Goal: Contribute content: Contribute content

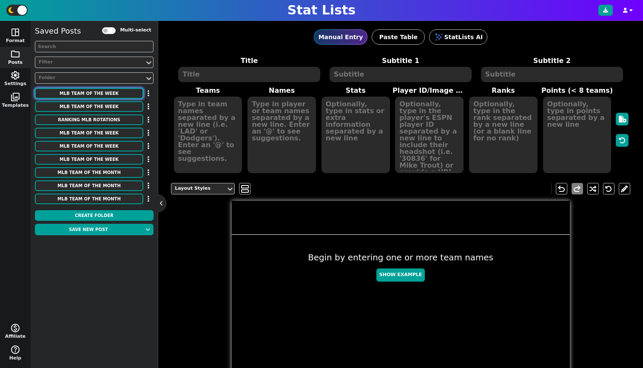
click at [62, 97] on button "MLB Team of the Week" at bounding box center [89, 93] width 108 height 11
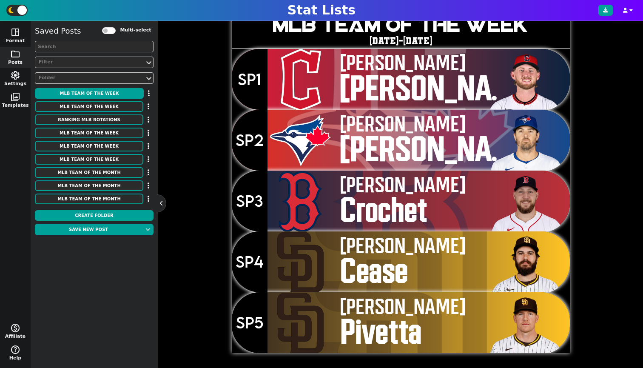
scroll to position [114, 0]
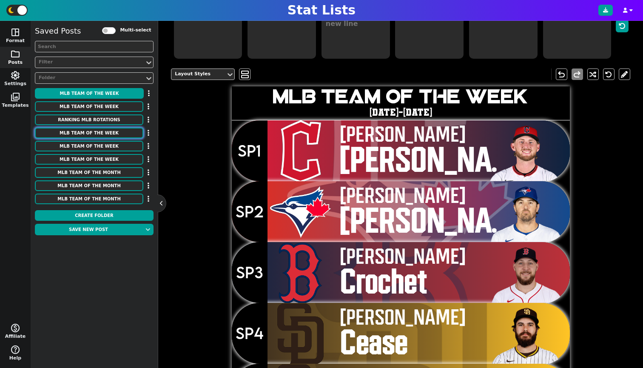
click at [102, 134] on button "MLB Team of the Week" at bounding box center [89, 133] width 108 height 11
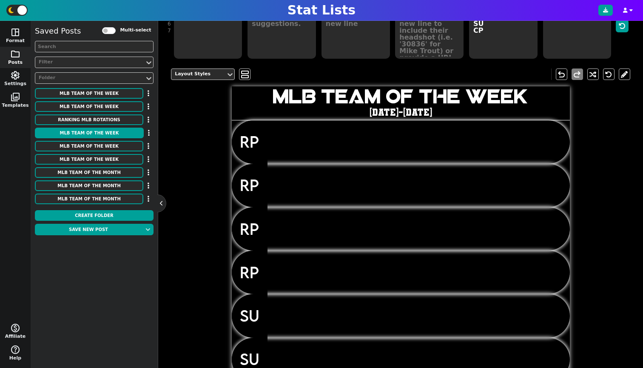
scroll to position [0, 0]
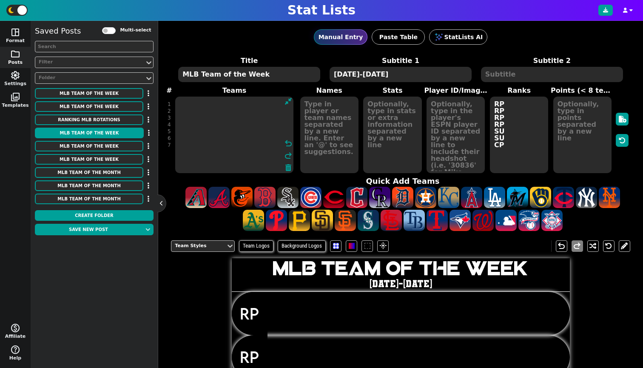
click at [194, 142] on textarea at bounding box center [234, 134] width 119 height 77
type textarea "phi cle"
click at [329, 143] on textarea at bounding box center [329, 134] width 58 height 77
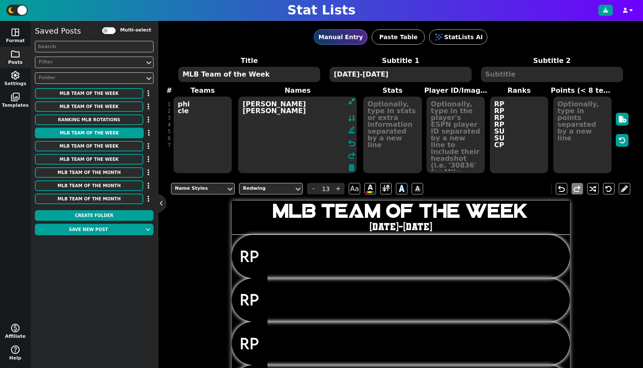
click at [252, 131] on textarea "[PERSON_NAME] [PERSON_NAME]" at bounding box center [297, 134] width 119 height 77
type textarea "[PERSON_NAME] [PERSON_NAME] [PERSON_NAME] [PERSON_NAME]"
click at [195, 131] on textarea "phi cle" at bounding box center [202, 134] width 58 height 77
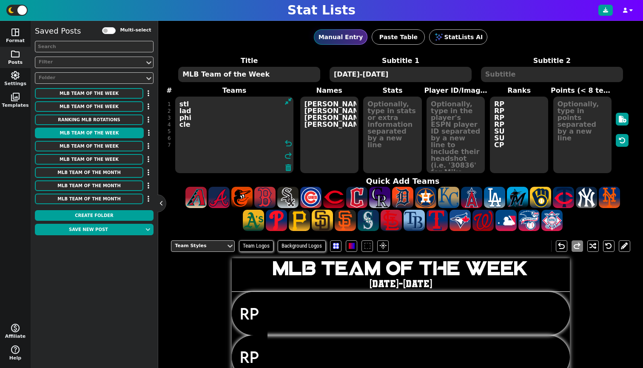
click at [190, 118] on textarea "stl lad phi cle" at bounding box center [234, 134] width 119 height 77
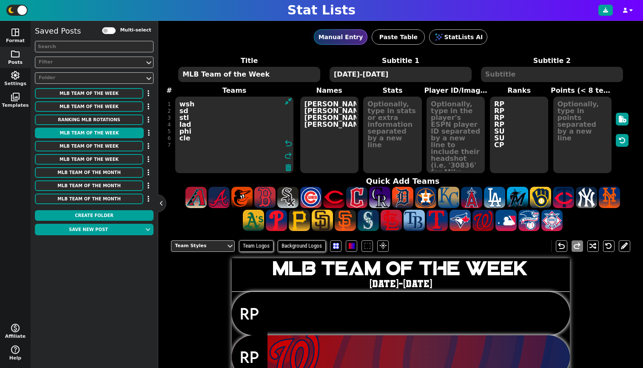
type textarea "wsh sd stl lad phi cle"
click at [310, 117] on textarea "[PERSON_NAME] [PERSON_NAME] [PERSON_NAME] [PERSON_NAME]" at bounding box center [329, 134] width 58 height 77
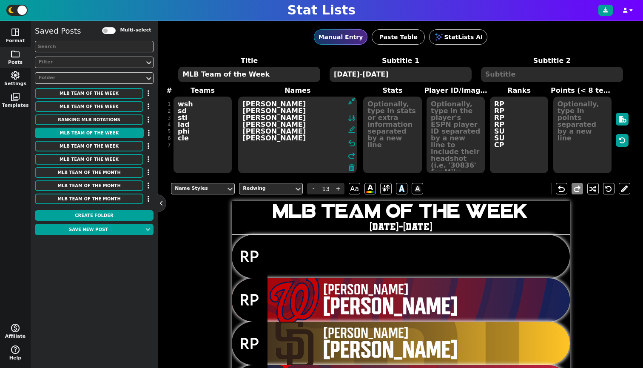
type textarea "[PERSON_NAME] [PERSON_NAME] [PERSON_NAME] [PERSON_NAME] [PERSON_NAME] [PERSON_N…"
click at [188, 103] on textarea "wsh sd stl lad phi cle" at bounding box center [202, 134] width 58 height 77
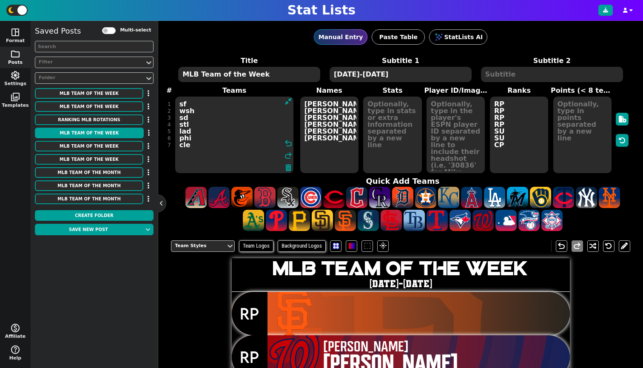
type textarea "sf wsh sd stl lad phi cle"
click at [309, 101] on textarea "[PERSON_NAME] [PERSON_NAME] [PERSON_NAME] [PERSON_NAME] [PERSON_NAME] [PERSON_N…" at bounding box center [329, 134] width 58 height 77
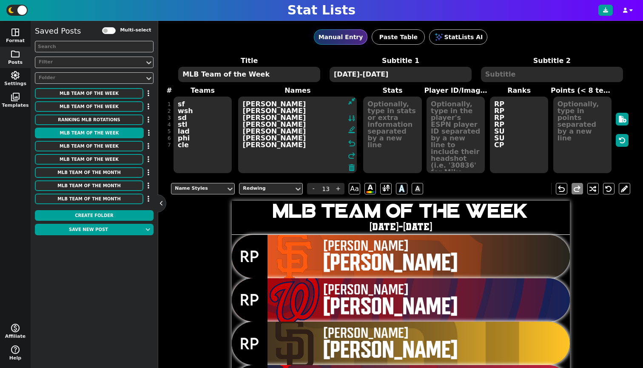
type textarea "[PERSON_NAME] [PERSON_NAME] [PERSON_NAME] [PERSON_NAME] [PERSON_NAME] [PERSON_N…"
click at [449, 139] on textarea at bounding box center [455, 134] width 58 height 77
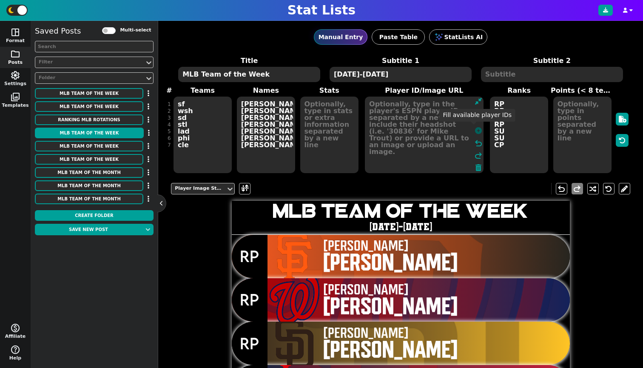
click at [475, 133] on icon at bounding box center [478, 130] width 7 height 7
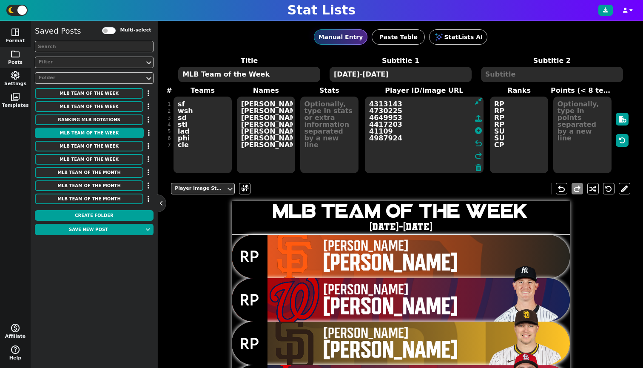
click at [379, 104] on textarea "4313143 4730225 4649953 4417203 41109 4987924" at bounding box center [424, 134] width 119 height 77
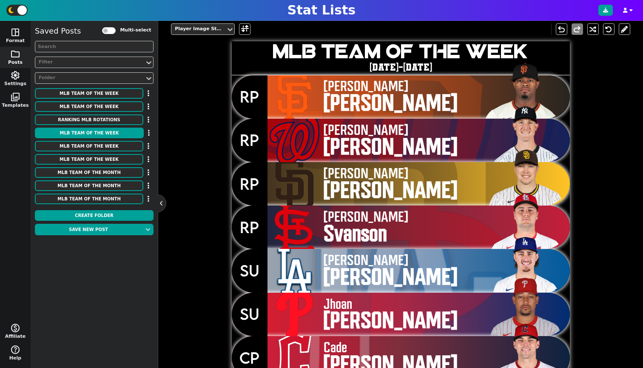
type textarea "4722917 4313143 4730225 4649953 4417203 41109 4987924"
click at [408, 240] on span "[PERSON_NAME]" at bounding box center [411, 228] width 176 height 36
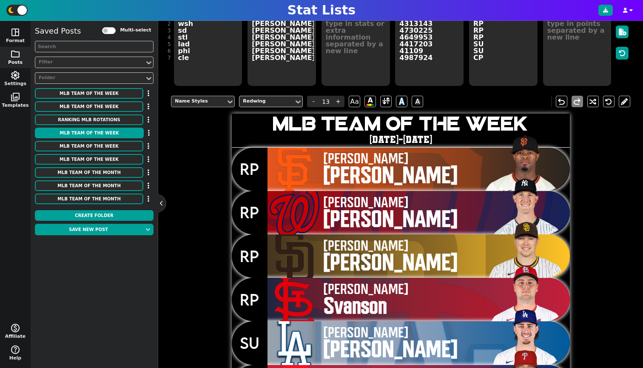
click at [221, 102] on div "Name Styles" at bounding box center [199, 101] width 48 height 7
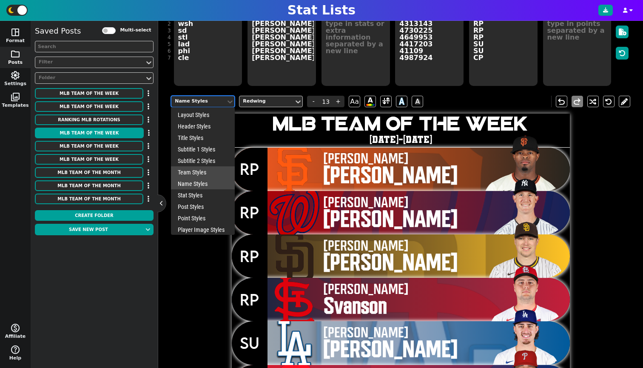
click at [201, 175] on div "Team Styles" at bounding box center [203, 171] width 64 height 11
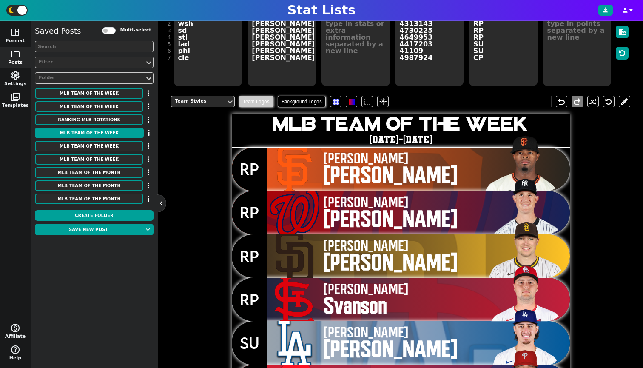
click at [256, 102] on span "Team Logos" at bounding box center [256, 101] width 34 height 11
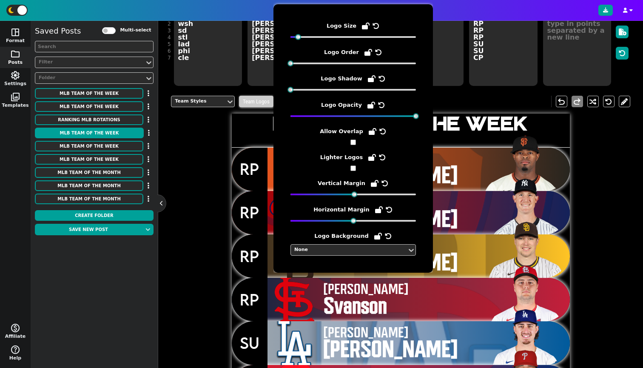
click at [256, 102] on span "Team Logos" at bounding box center [256, 101] width 34 height 11
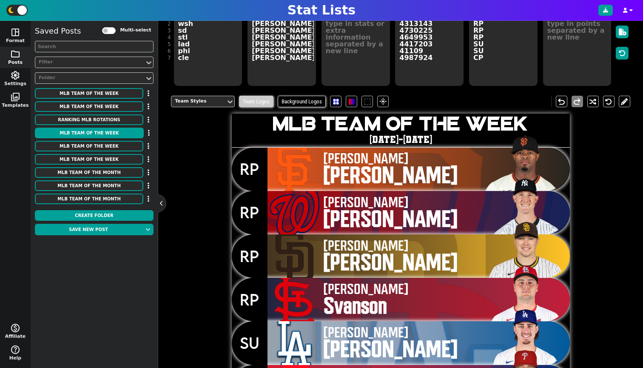
click at [256, 102] on span "Team Logos" at bounding box center [256, 101] width 34 height 11
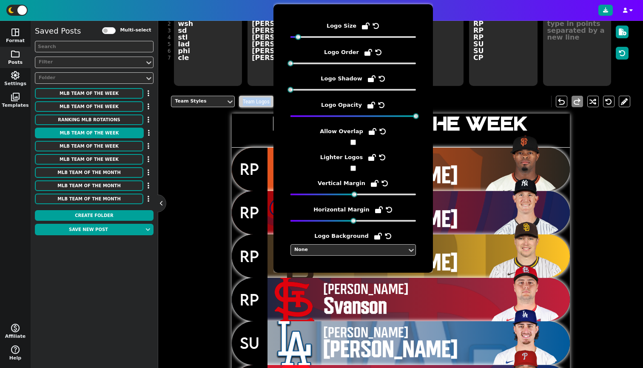
click at [256, 102] on span "Team Logos" at bounding box center [256, 101] width 34 height 11
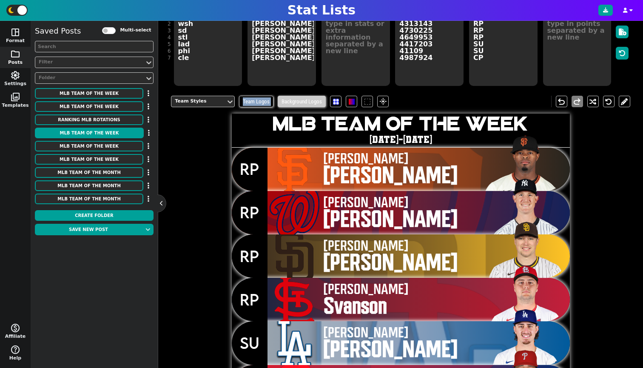
click at [305, 101] on span "Background Logos" at bounding box center [302, 101] width 48 height 11
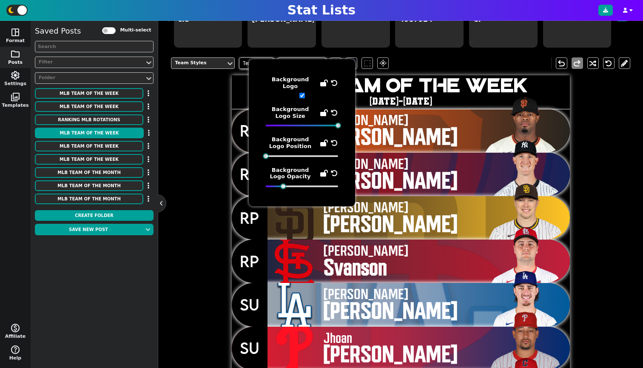
scroll to position [172, 0]
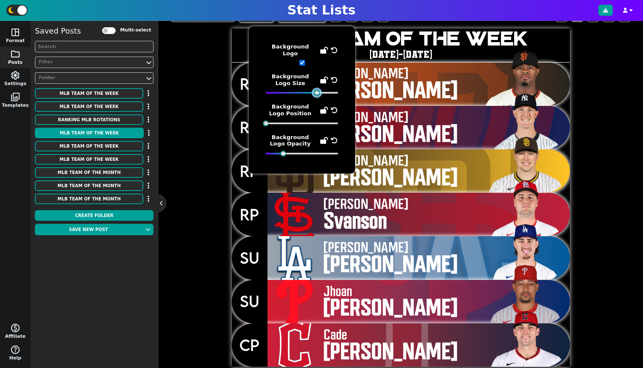
drag, startPoint x: 338, startPoint y: 89, endPoint x: 316, endPoint y: 89, distance: 21.3
click at [316, 90] on div at bounding box center [317, 93] width 6 height 6
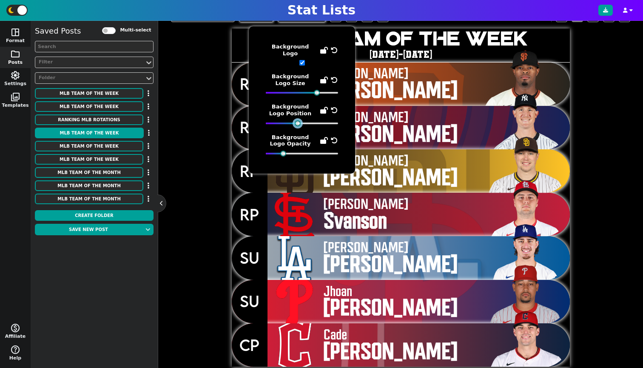
drag, startPoint x: 265, startPoint y: 117, endPoint x: 297, endPoint y: 121, distance: 32.1
click at [297, 121] on div "Background Logo Background Logo Size Background Logo Position Background Logo O…" at bounding box center [302, 99] width 72 height 113
click at [226, 136] on div "Team Styles Team Logos Background Logos flare undo redo MLB Team of the Week [D…" at bounding box center [400, 185] width 459 height 362
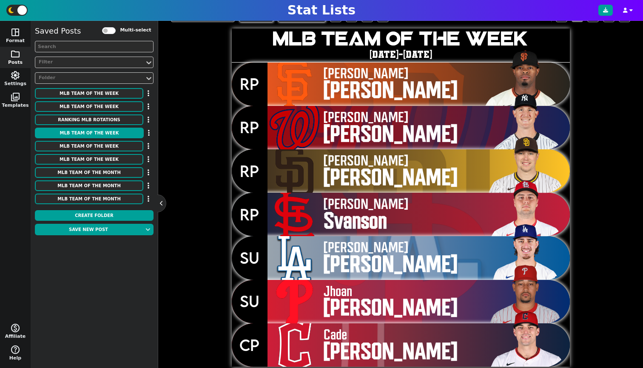
scroll to position [0, 0]
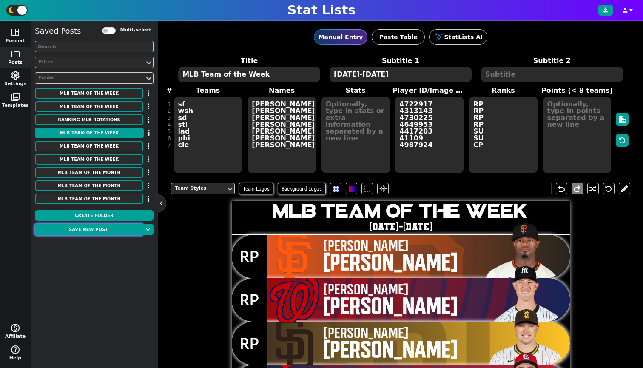
click at [70, 231] on button "Save new post" at bounding box center [88, 229] width 107 height 11
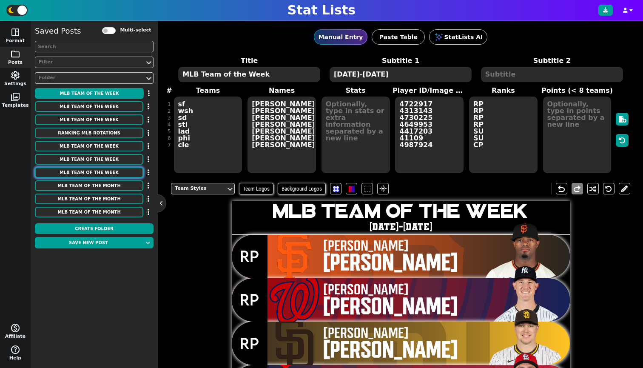
click at [111, 174] on button "MLB Team of the Week" at bounding box center [89, 172] width 108 height 11
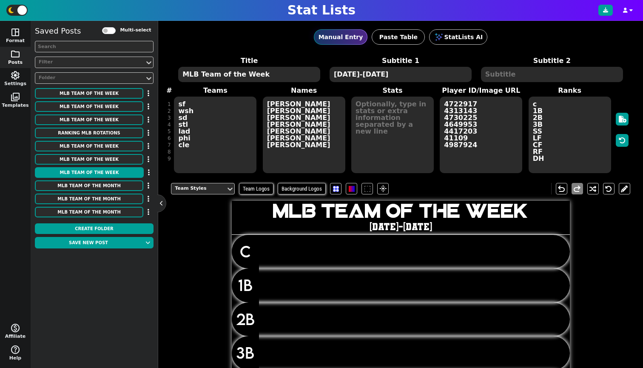
click at [372, 76] on textarea "[DATE]-[DATE]" at bounding box center [400, 74] width 142 height 15
click at [147, 121] on button "button" at bounding box center [148, 119] width 10 height 11
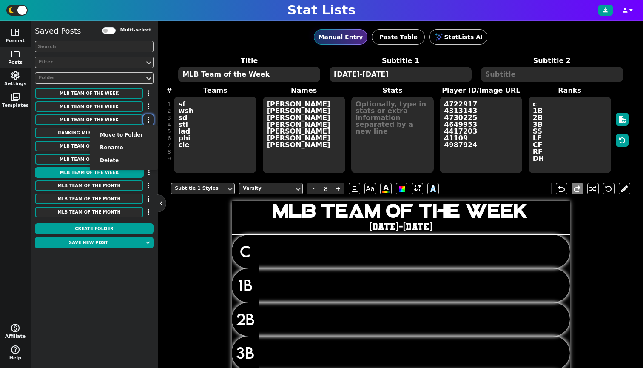
click at [148, 119] on icon "button" at bounding box center [149, 119] width 2 height 7
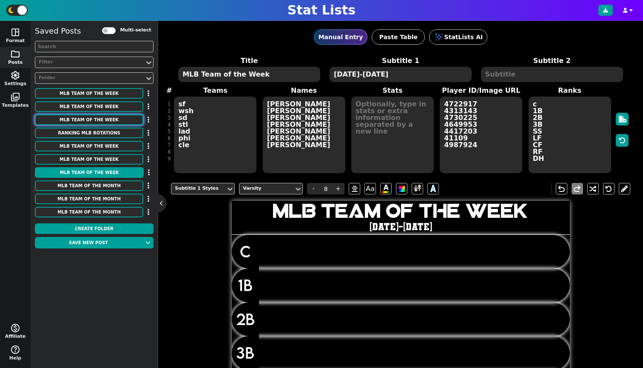
click at [125, 122] on button "MLB Team of the Week" at bounding box center [89, 119] width 108 height 11
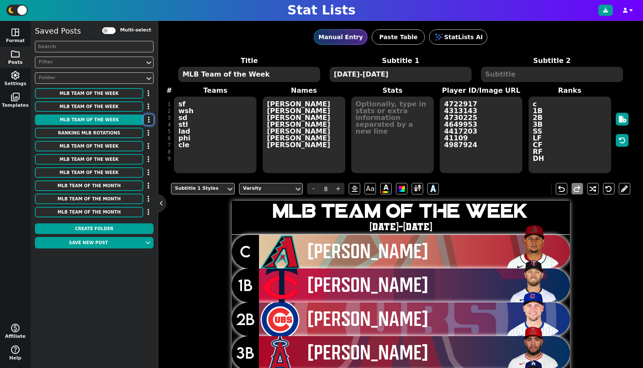
click at [148, 117] on icon "button" at bounding box center [149, 119] width 2 height 7
click at [136, 136] on li "Move to Folder" at bounding box center [124, 134] width 68 height 13
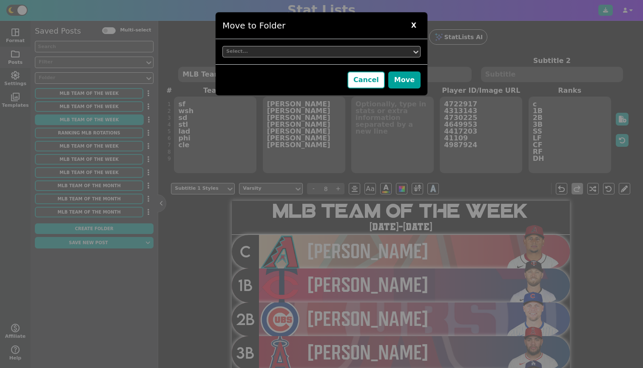
click at [284, 53] on div "Select..." at bounding box center [317, 51] width 182 height 7
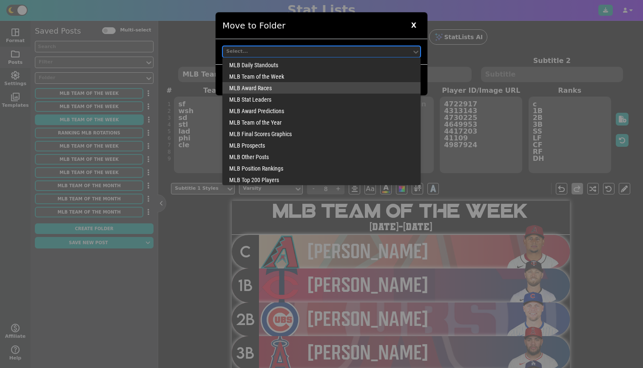
click at [264, 80] on div "MLB Team of the Week" at bounding box center [321, 76] width 198 height 11
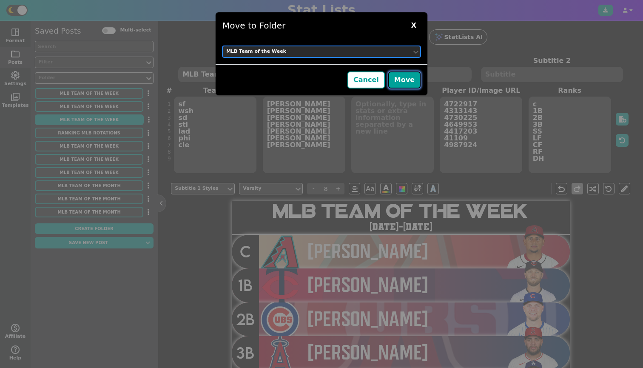
click at [415, 83] on button "Move" at bounding box center [404, 79] width 32 height 17
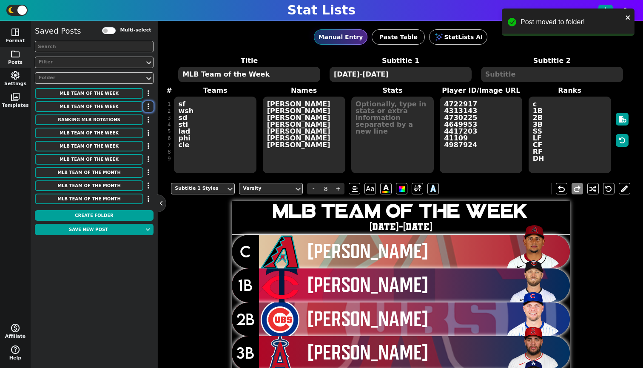
click at [151, 105] on button "button" at bounding box center [148, 106] width 10 height 11
click at [147, 118] on li "Move to Folder" at bounding box center [124, 121] width 68 height 13
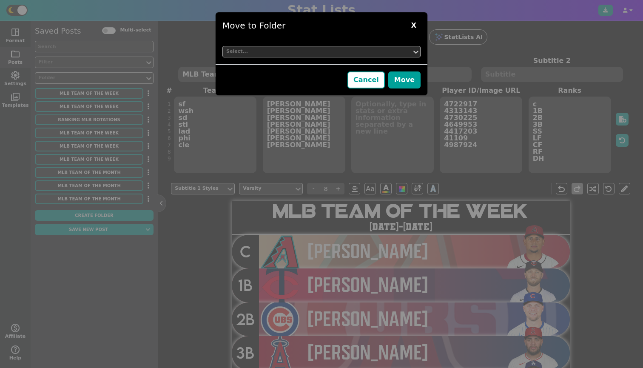
click at [259, 51] on div "Select..." at bounding box center [317, 51] width 182 height 7
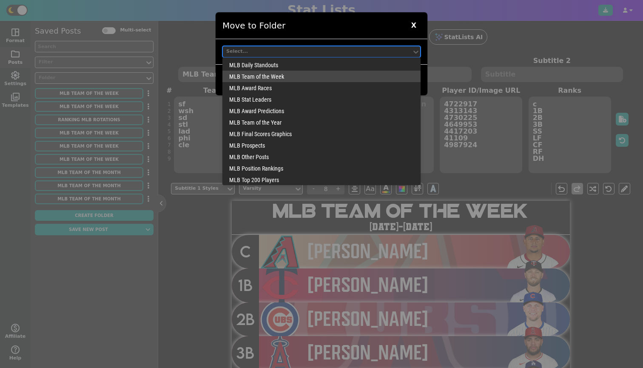
click at [259, 78] on div "MLB Team of the Week" at bounding box center [321, 76] width 198 height 11
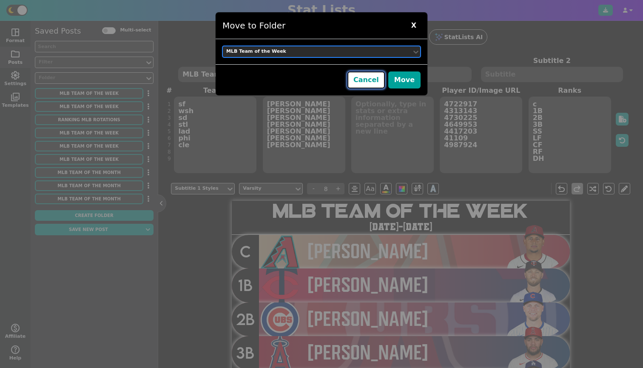
click at [405, 79] on button "Move" at bounding box center [404, 79] width 32 height 17
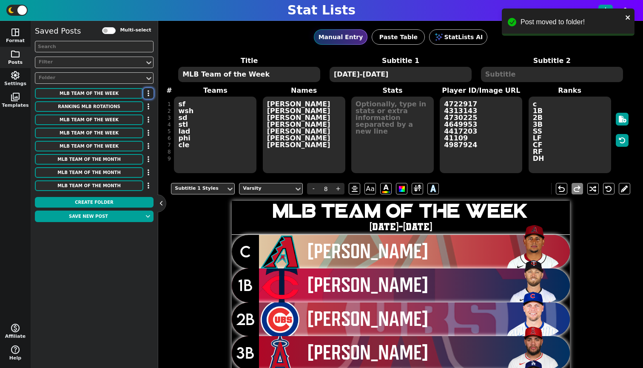
click at [148, 91] on icon "button" at bounding box center [149, 93] width 2 height 7
click at [141, 111] on li "Move to Folder" at bounding box center [124, 108] width 68 height 13
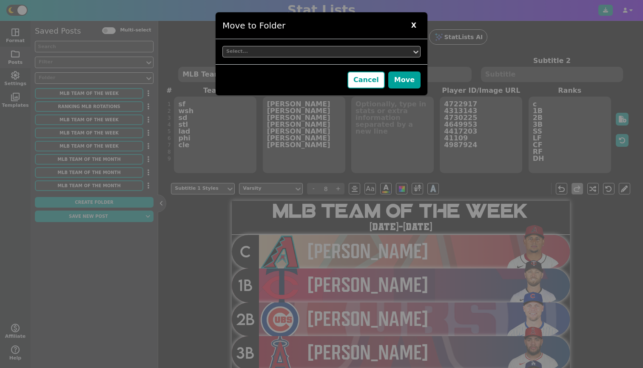
click at [280, 50] on div "Select..." at bounding box center [317, 51] width 182 height 7
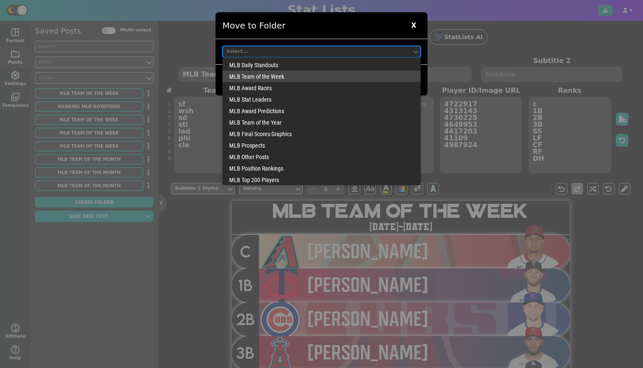
click at [278, 78] on div "MLB Team of the Week" at bounding box center [321, 76] width 198 height 11
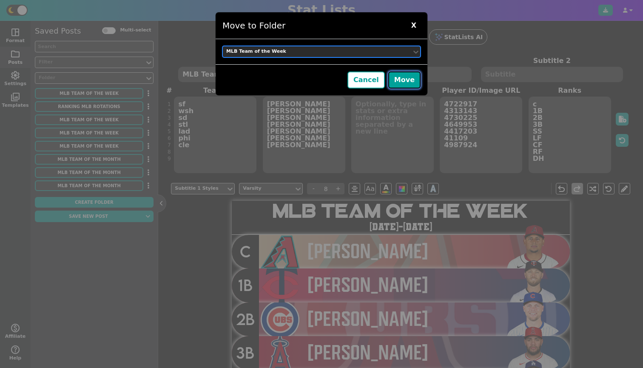
click at [415, 76] on button "Move" at bounding box center [404, 79] width 32 height 17
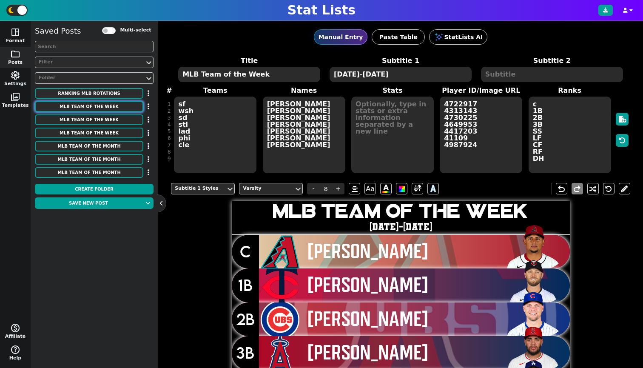
click at [125, 110] on button "MLB Team of the Week" at bounding box center [89, 106] width 108 height 11
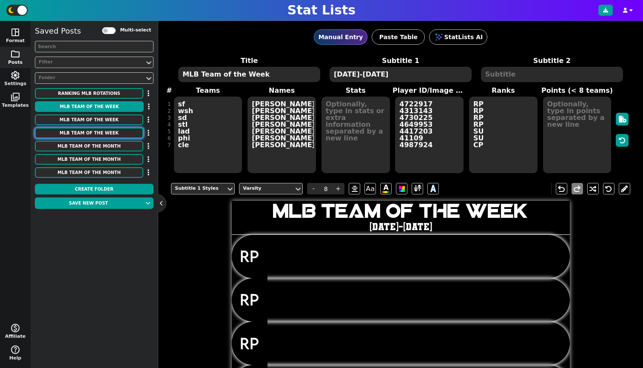
click at [128, 129] on button "MLB Team of the Week" at bounding box center [89, 133] width 108 height 11
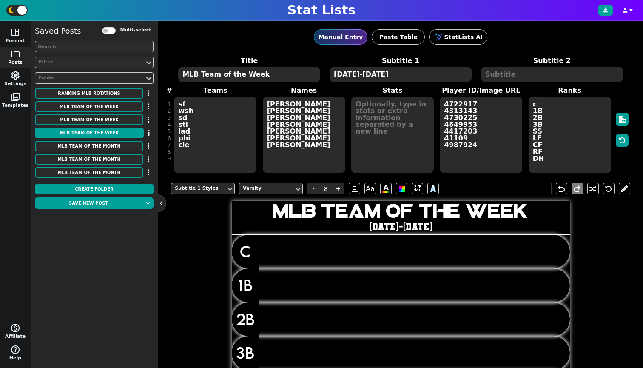
click at [387, 77] on textarea "[DATE]-[DATE]" at bounding box center [400, 74] width 142 height 15
click at [96, 204] on button "Save new post" at bounding box center [88, 202] width 107 height 11
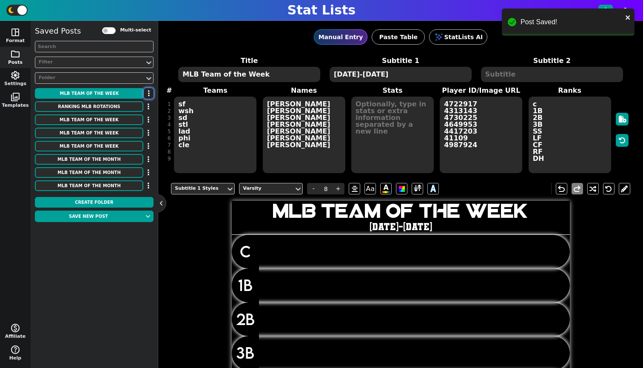
click at [147, 94] on button "button" at bounding box center [149, 93] width 10 height 11
click at [141, 107] on li "Move to Folder" at bounding box center [124, 108] width 68 height 13
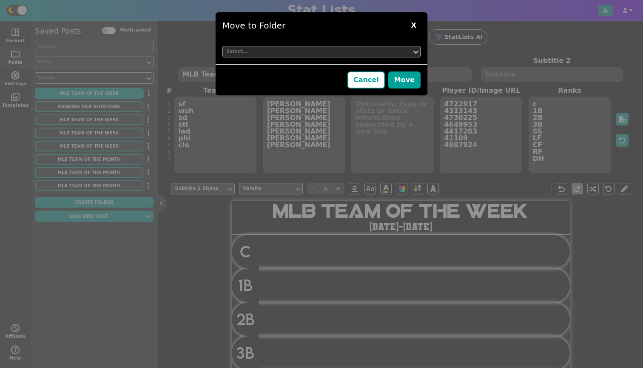
click at [246, 49] on div "Select..." at bounding box center [317, 51] width 182 height 7
click at [176, 248] on div "Move to Folder X Select... Cancel Move" at bounding box center [321, 184] width 643 height 368
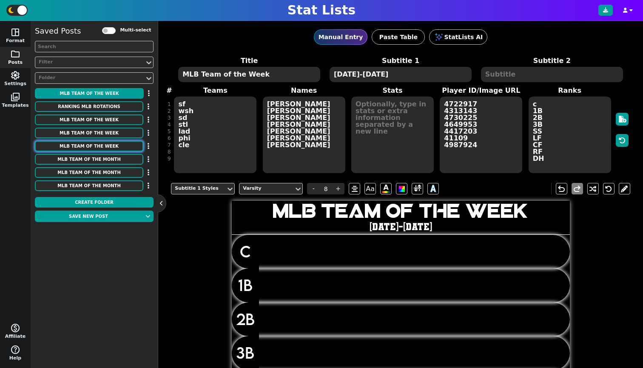
click at [117, 148] on button "MLB Team of the Week" at bounding box center [89, 146] width 108 height 11
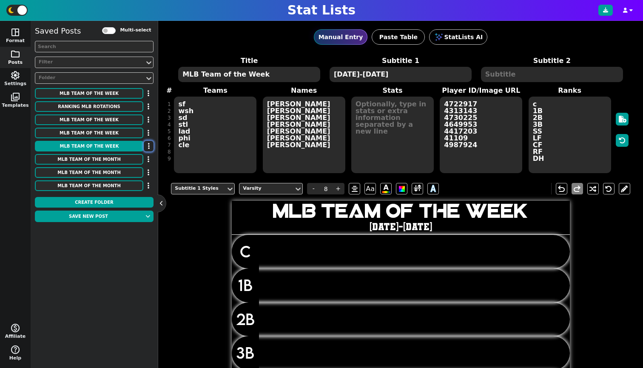
click at [151, 146] on button "button" at bounding box center [149, 146] width 10 height 11
click at [135, 186] on li "Delete" at bounding box center [124, 186] width 68 height 13
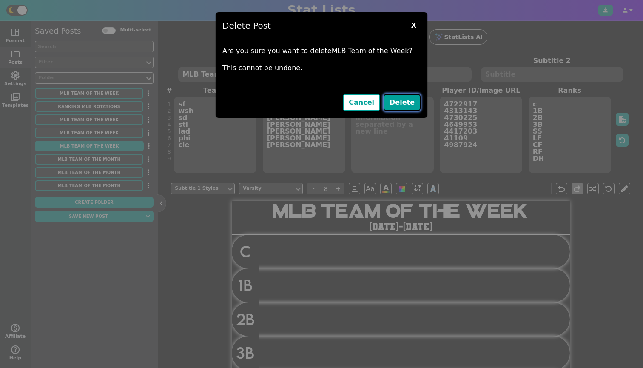
click at [403, 103] on button "Delete" at bounding box center [401, 102] width 37 height 17
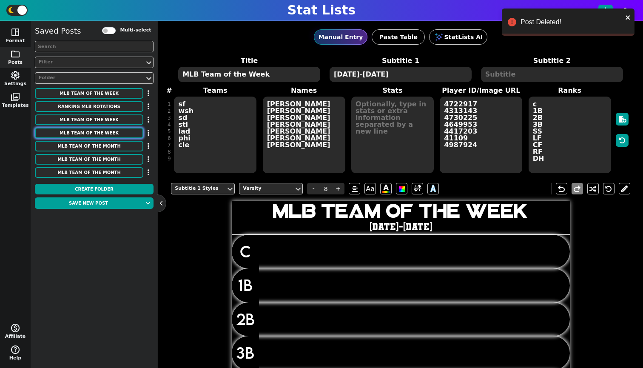
click at [127, 131] on button "MLB Team of the Week" at bounding box center [89, 133] width 108 height 11
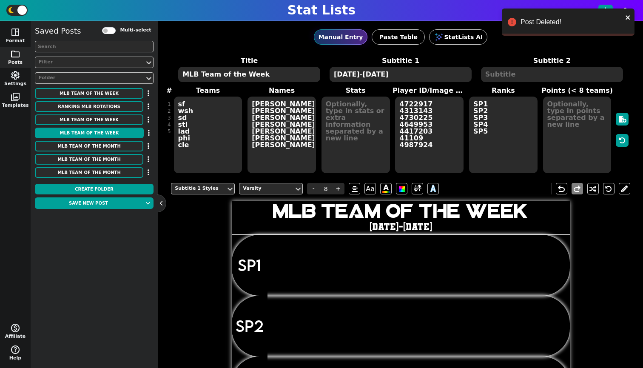
click at [374, 75] on textarea "[DATE]-[DATE]" at bounding box center [400, 74] width 142 height 15
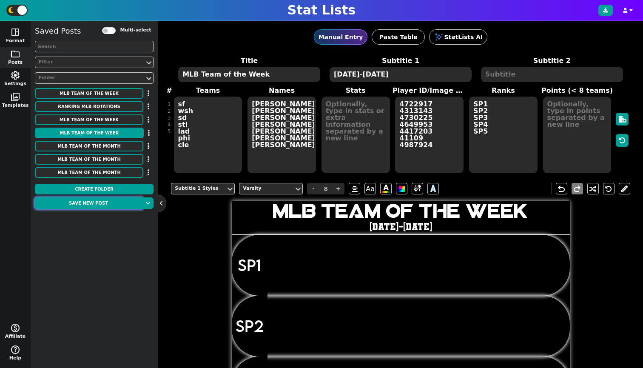
click at [110, 206] on button "Save new post" at bounding box center [88, 202] width 107 height 11
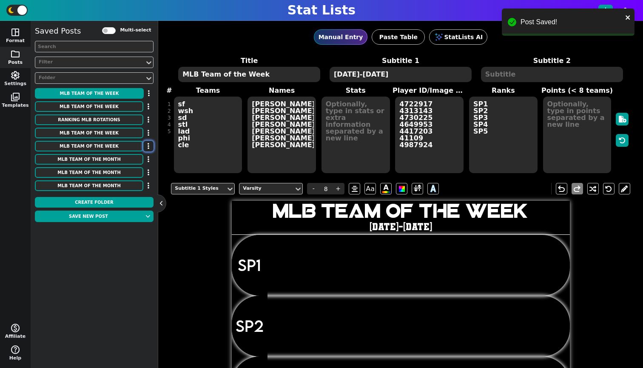
click at [148, 145] on icon "button" at bounding box center [149, 145] width 2 height 7
click at [143, 181] on li "Delete" at bounding box center [124, 186] width 68 height 13
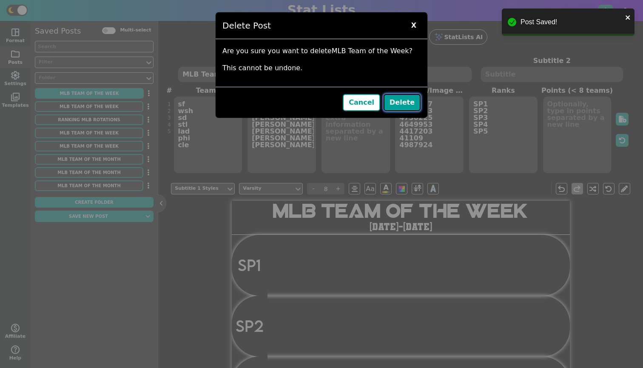
click at [396, 106] on button "Delete" at bounding box center [401, 102] width 37 height 17
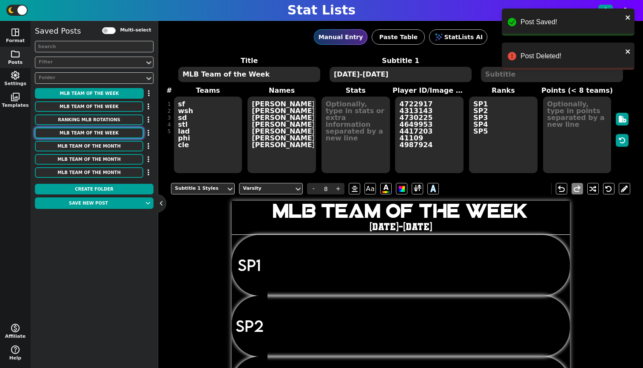
click at [128, 129] on button "MLB Team of the Week" at bounding box center [89, 133] width 108 height 11
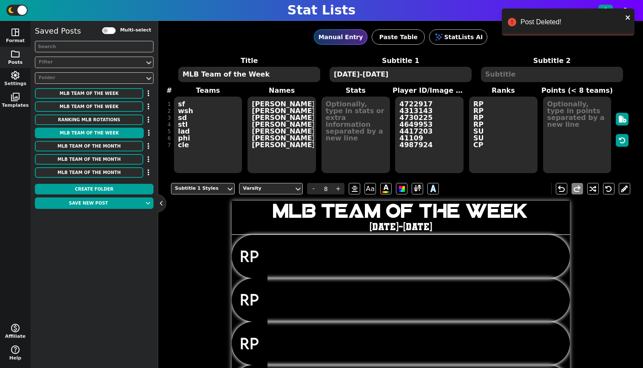
click at [373, 75] on textarea "[DATE]-[DATE]" at bounding box center [400, 74] width 142 height 15
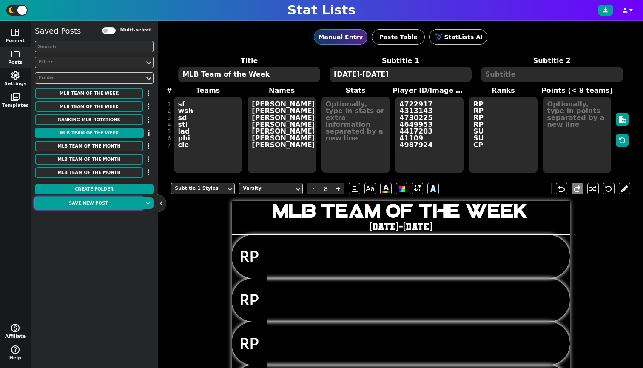
type textarea "[DATE]-[DATE]"
click at [110, 207] on button "Save new post" at bounding box center [88, 202] width 107 height 11
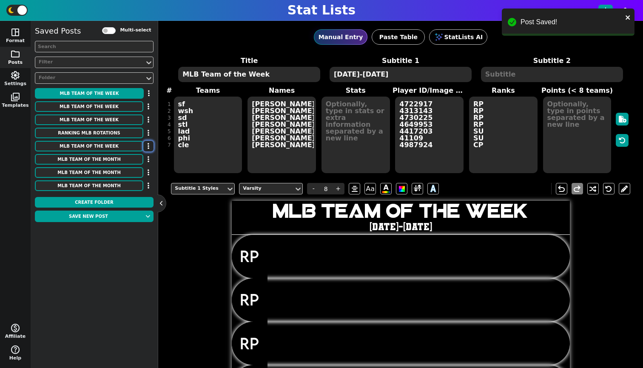
click at [145, 145] on button "button" at bounding box center [148, 146] width 10 height 11
click at [139, 182] on li "Delete" at bounding box center [124, 186] width 68 height 13
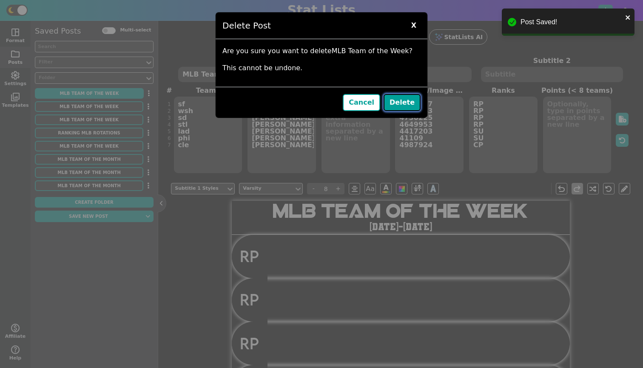
click at [403, 98] on button "Delete" at bounding box center [401, 102] width 37 height 17
